Goal: Obtain resource: Download file/media

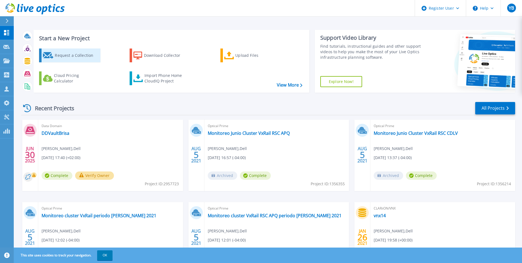
click at [64, 56] on div "Request a Collection" at bounding box center [77, 55] width 44 height 11
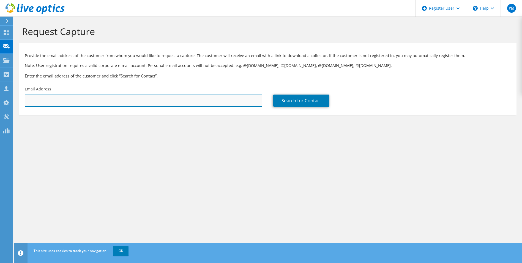
click at [77, 102] on input "text" at bounding box center [144, 100] width 238 height 12
type input "[PERSON_NAME][EMAIL_ADDRESS][DOMAIN_NAME]"
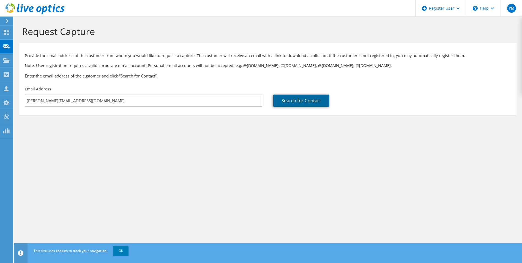
click at [285, 103] on link "Search for Contact" at bounding box center [301, 100] width 56 height 12
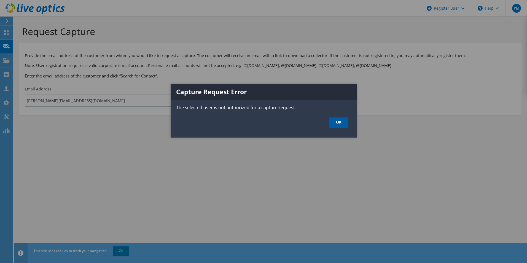
click at [335, 123] on link "OK" at bounding box center [338, 122] width 19 height 10
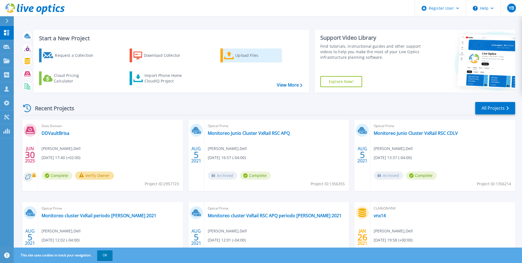
click at [245, 56] on div "Upload Files" at bounding box center [257, 55] width 44 height 11
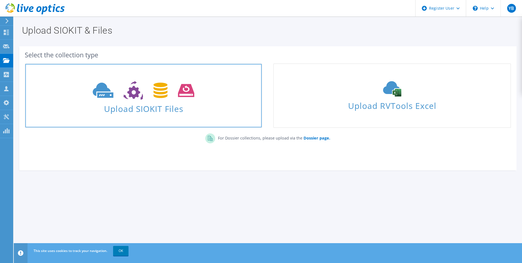
click at [166, 98] on icon at bounding box center [144, 90] width 102 height 19
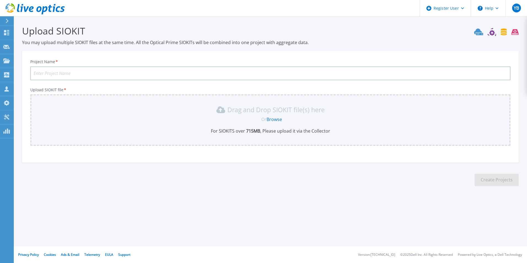
click at [5, 20] on button at bounding box center [7, 21] width 14 height 10
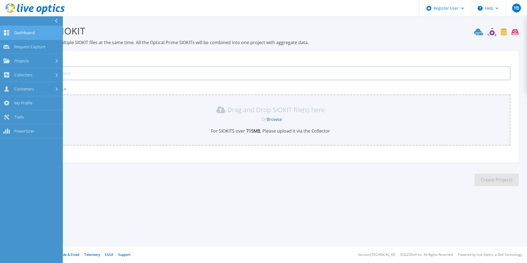
click at [16, 33] on span "Dashboard" at bounding box center [24, 32] width 20 height 5
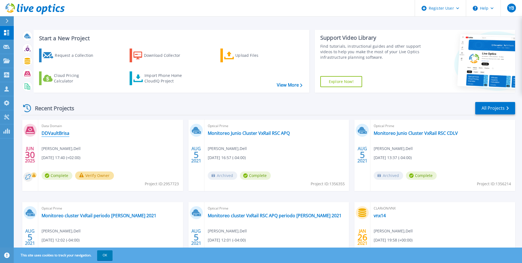
click at [57, 131] on link "DDVaultBrisa" at bounding box center [56, 133] width 28 height 6
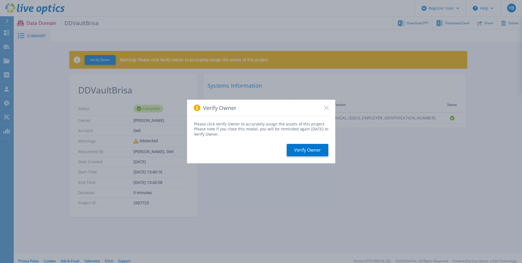
click at [327, 107] on rect at bounding box center [326, 107] width 5 height 5
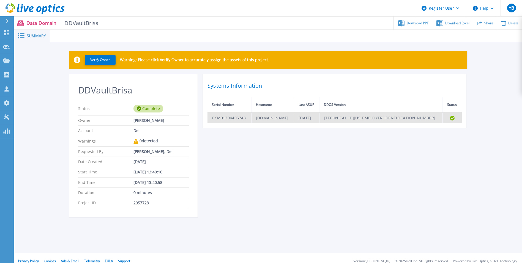
click at [264, 118] on td "datadomaincv001.brisa.pt" at bounding box center [272, 117] width 43 height 11
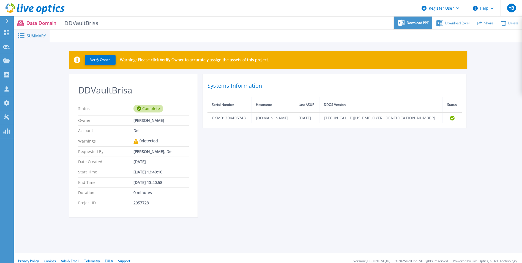
click at [406, 26] on div "Download PPT" at bounding box center [413, 23] width 38 height 13
